Goal: Information Seeking & Learning: Learn about a topic

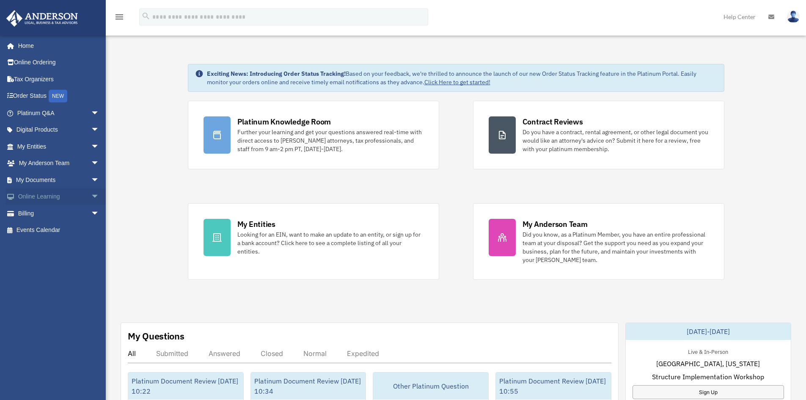
click at [91, 197] on span "arrow_drop_down" at bounding box center [99, 196] width 17 height 17
click at [42, 232] on link "Video Training" at bounding box center [62, 230] width 100 height 17
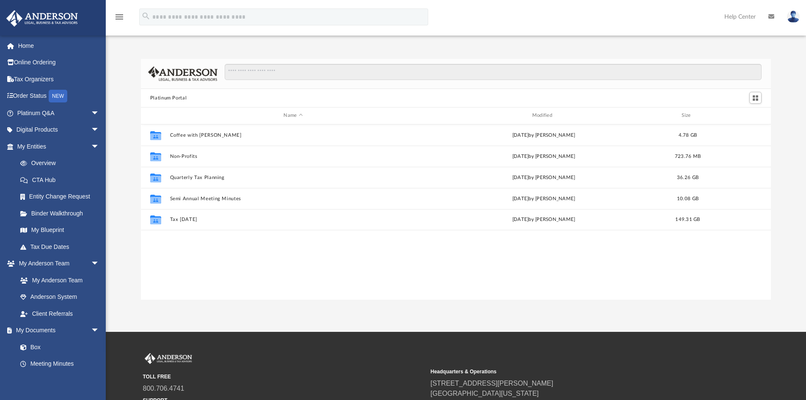
scroll to position [186, 623]
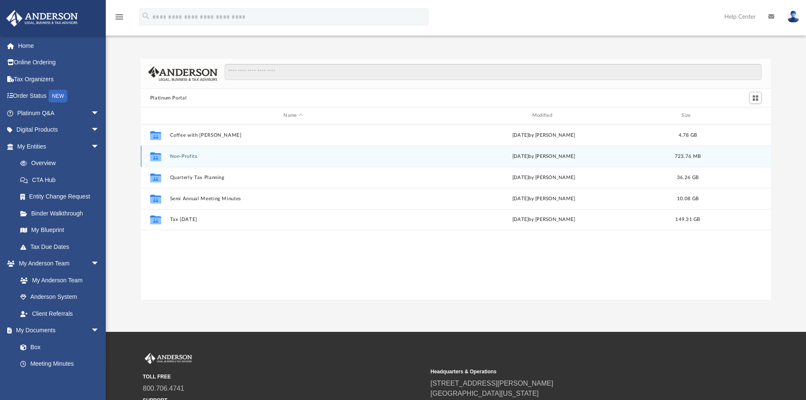
click at [194, 156] on button "Non-Profits" at bounding box center [293, 155] width 247 height 5
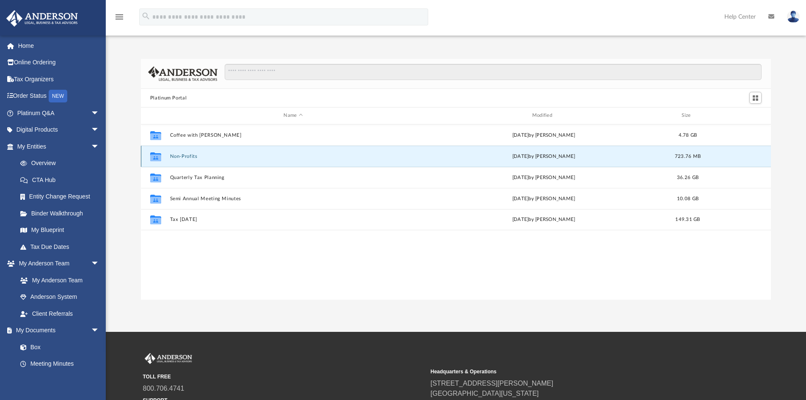
click at [194, 156] on button "Non-Profits" at bounding box center [293, 155] width 247 height 5
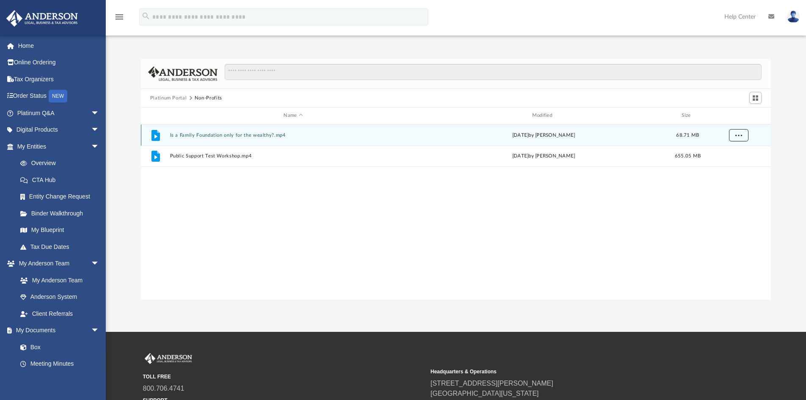
click at [733, 134] on button "More options" at bounding box center [737, 135] width 19 height 13
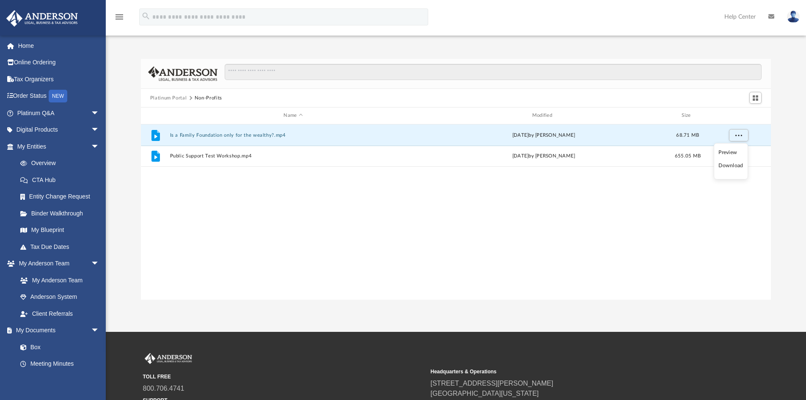
click at [731, 151] on li "Preview" at bounding box center [730, 152] width 25 height 9
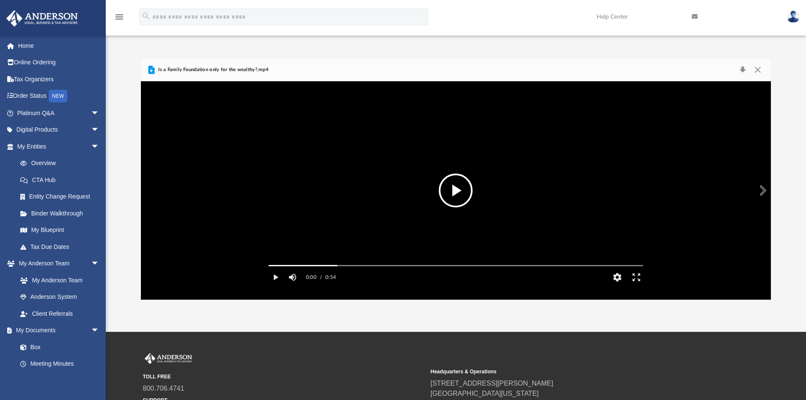
click at [453, 196] on button "File preview" at bounding box center [455, 190] width 34 height 34
click at [454, 194] on button "File preview" at bounding box center [455, 190] width 34 height 34
click at [758, 70] on button "Close" at bounding box center [757, 70] width 15 height 12
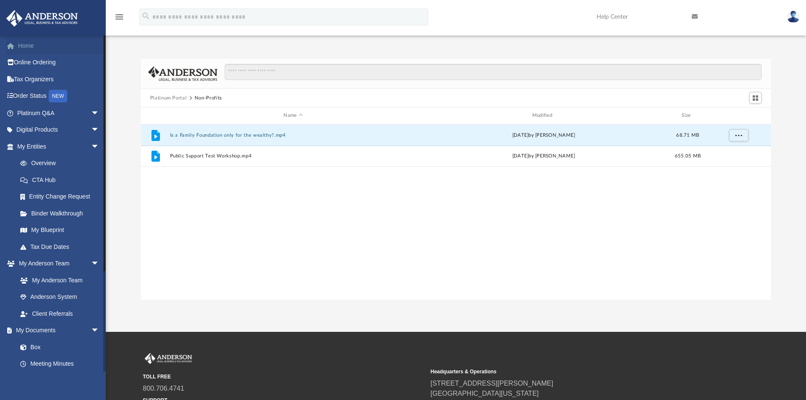
click at [25, 44] on link "Home" at bounding box center [59, 45] width 106 height 17
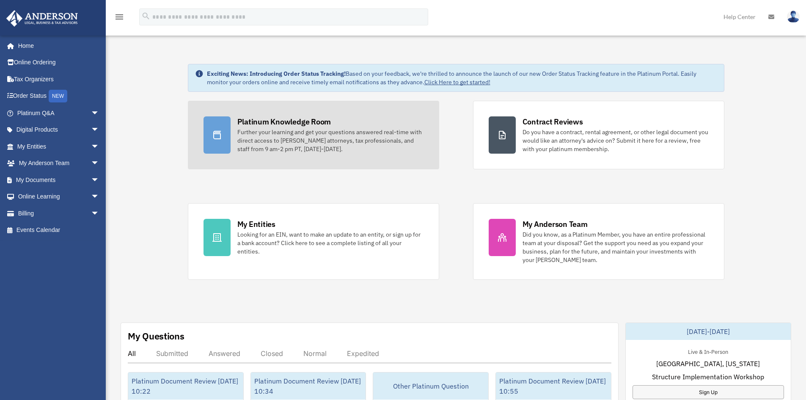
drag, startPoint x: 232, startPoint y: 129, endPoint x: 218, endPoint y: 126, distance: 14.3
